Goal: Task Accomplishment & Management: Manage account settings

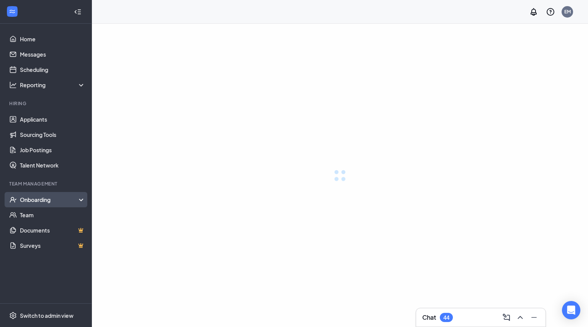
click at [35, 200] on div "Onboarding" at bounding box center [53, 200] width 66 height 8
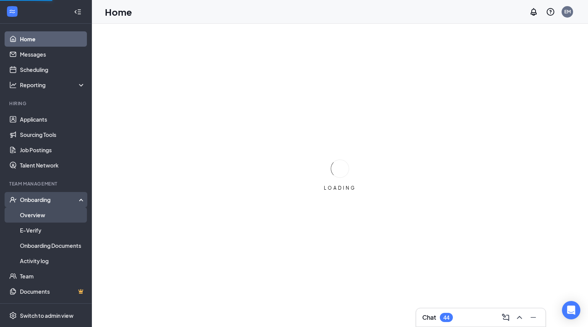
click at [50, 212] on link "Overview" at bounding box center [52, 214] width 65 height 15
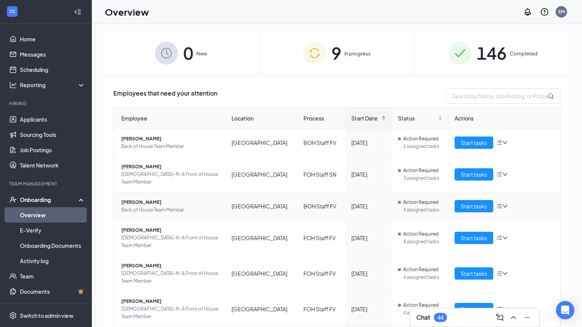
click at [463, 205] on td "Start tasks" at bounding box center [504, 206] width 112 height 28
click at [461, 202] on span "Start tasks" at bounding box center [474, 206] width 26 height 8
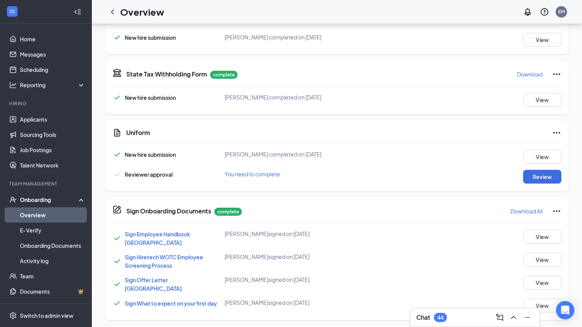
scroll to position [214, 0]
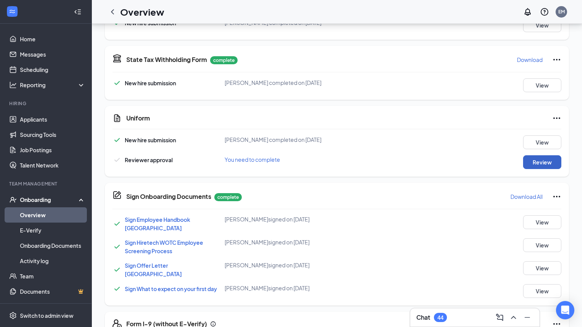
click at [539, 166] on button "Review" at bounding box center [542, 162] width 38 height 14
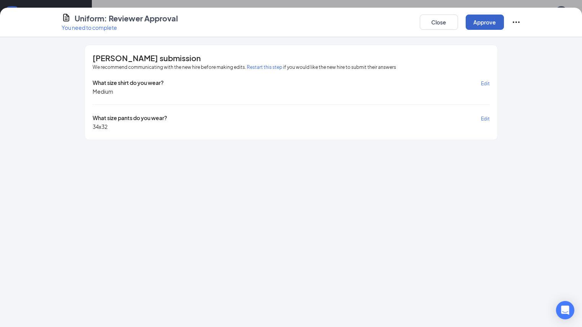
click at [504, 28] on button "Approve" at bounding box center [485, 22] width 38 height 15
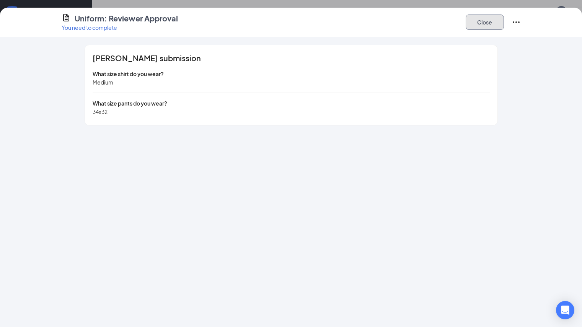
click at [504, 21] on button "Close" at bounding box center [485, 22] width 38 height 15
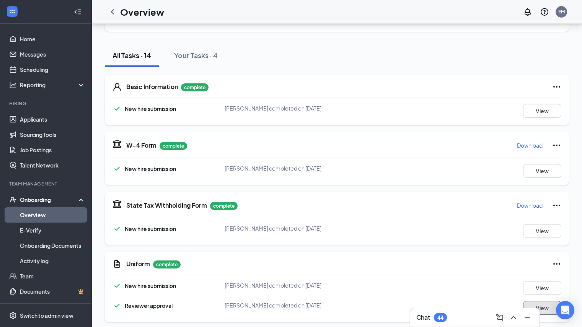
scroll to position [151, 0]
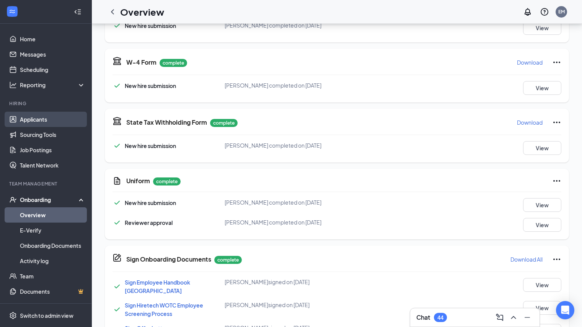
click at [33, 118] on link "Applicants" at bounding box center [52, 119] width 65 height 15
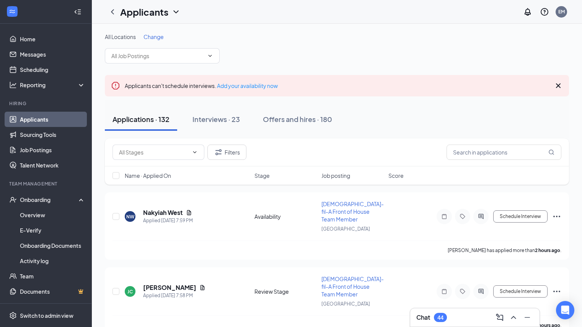
click at [414, 124] on div "Applications · 132 Interviews · 23 Offers and hires · 180" at bounding box center [337, 119] width 464 height 23
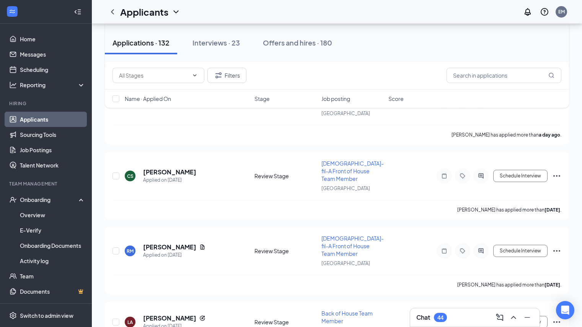
scroll to position [949, 0]
click at [350, 309] on span "Back of House Team Member" at bounding box center [346, 316] width 51 height 15
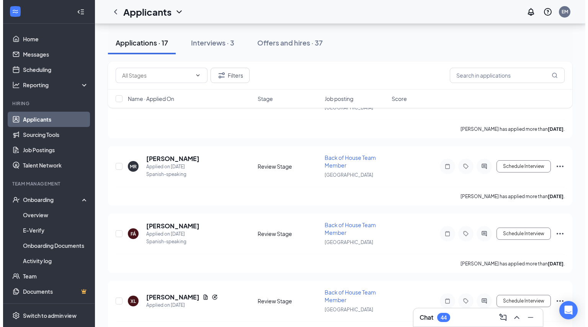
scroll to position [122, 0]
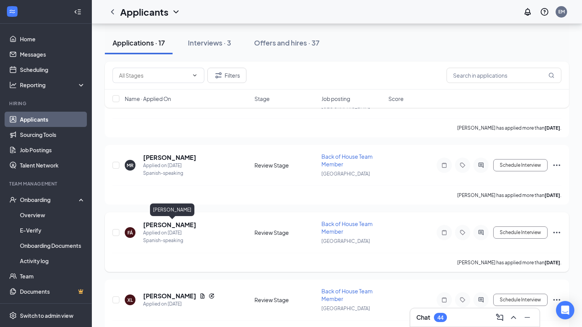
click at [177, 226] on h5 "[PERSON_NAME]" at bounding box center [169, 225] width 53 height 8
